Goal: Task Accomplishment & Management: Use online tool/utility

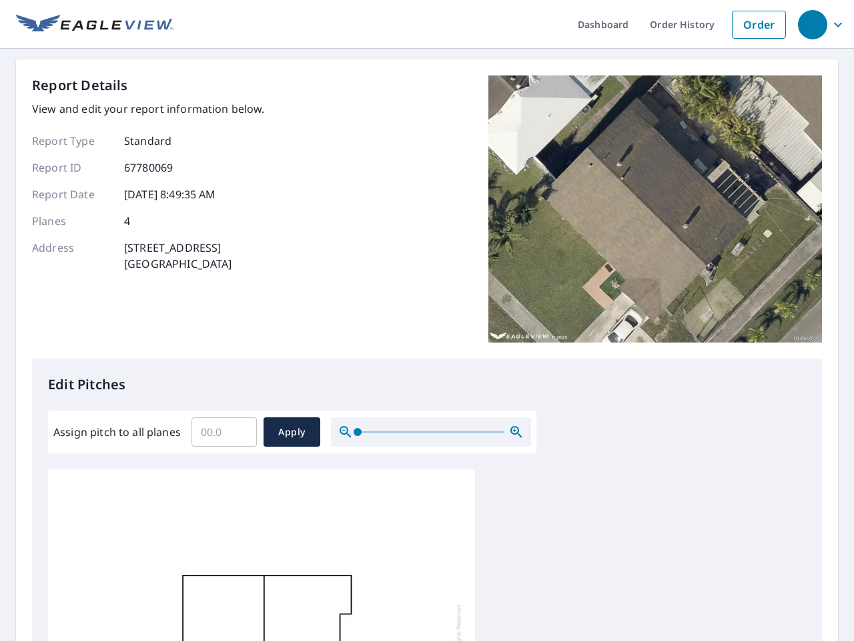
click at [427, 320] on div "Report Details View and edit your report information below. Report Type Standar…" at bounding box center [427, 216] width 790 height 283
click at [812, 24] on div "button" at bounding box center [812, 24] width 29 height 29
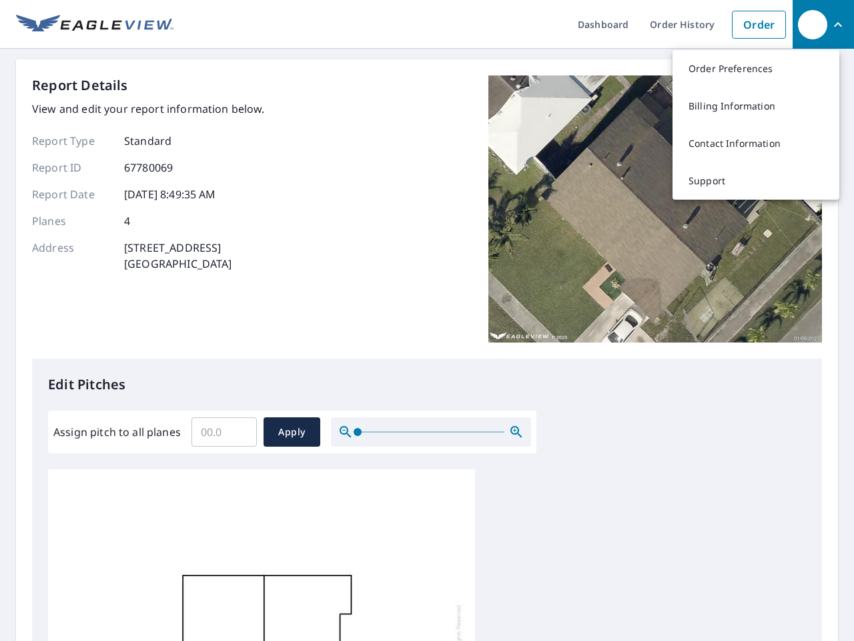
click at [224, 432] on input "Assign pitch to all planes" at bounding box center [224, 431] width 65 height 37
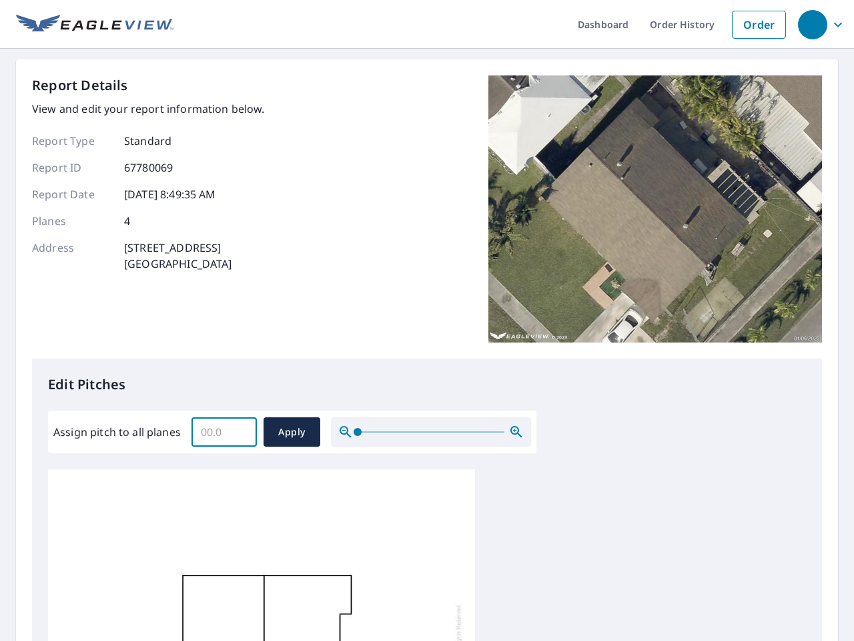
click at [292, 432] on span "Apply" at bounding box center [291, 432] width 35 height 17
click at [517, 432] on icon "button" at bounding box center [517, 432] width 16 height 16
